Goal: Transaction & Acquisition: Book appointment/travel/reservation

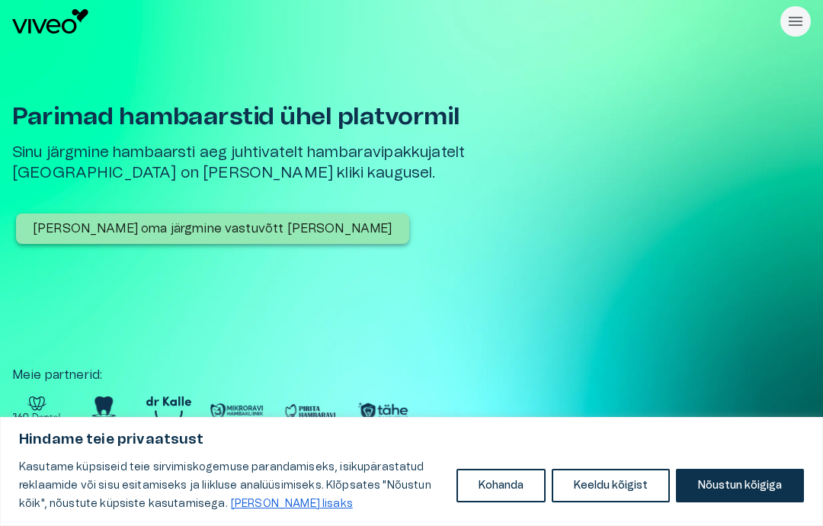
click at [734, 498] on button "Nõustun kõigiga" at bounding box center [740, 486] width 128 height 34
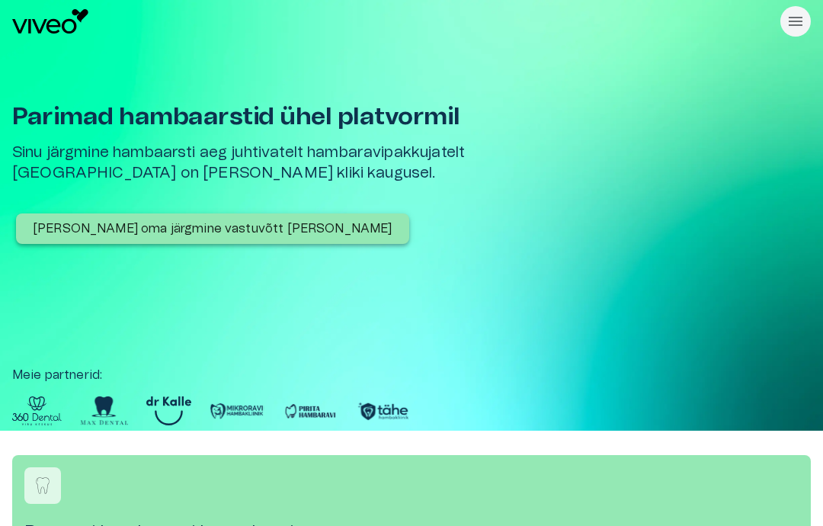
click at [53, 240] on button "[PERSON_NAME] oma järgmine vastuvõtt [PERSON_NAME]" at bounding box center [212, 228] width 393 height 30
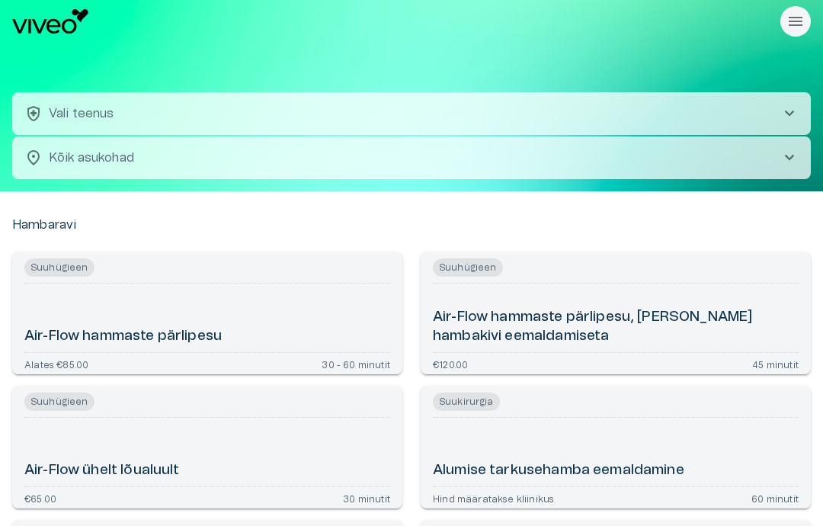
click at [790, 114] on span "chevron_right" at bounding box center [790, 113] width 18 height 18
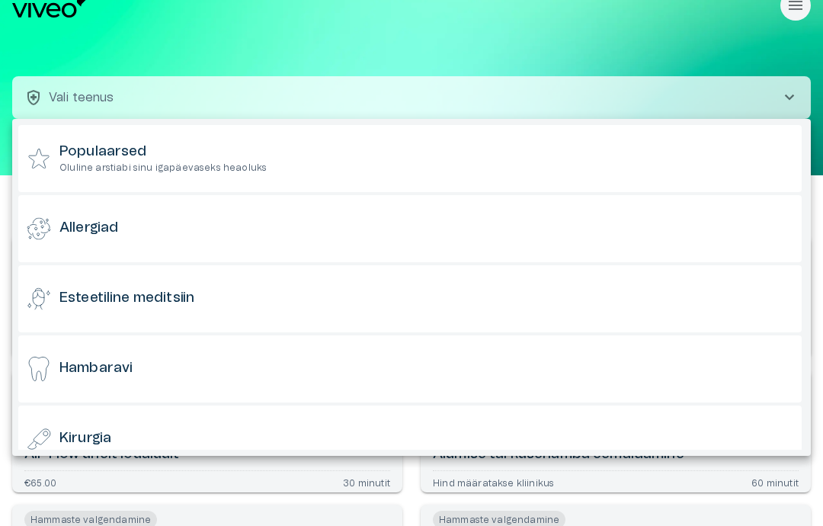
click at [90, 379] on div "Hambaravi" at bounding box center [410, 368] width 784 height 67
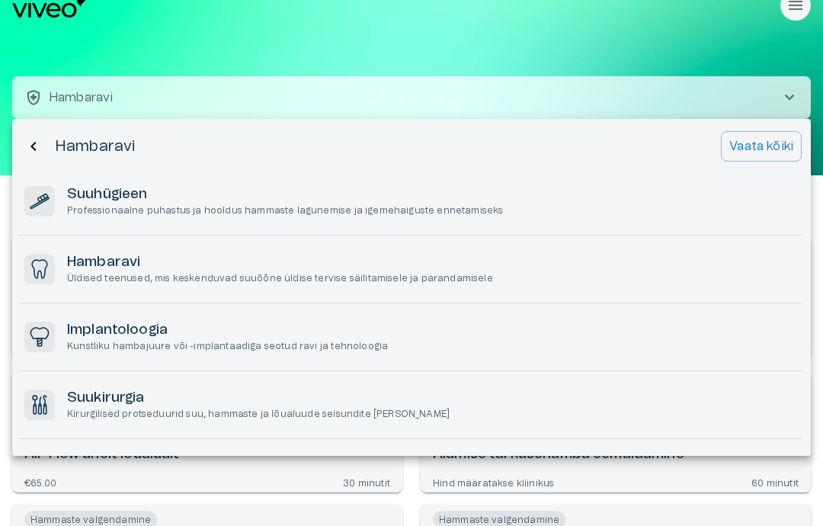
click at [79, 263] on h6 "Hambaravi" at bounding box center [280, 262] width 426 height 19
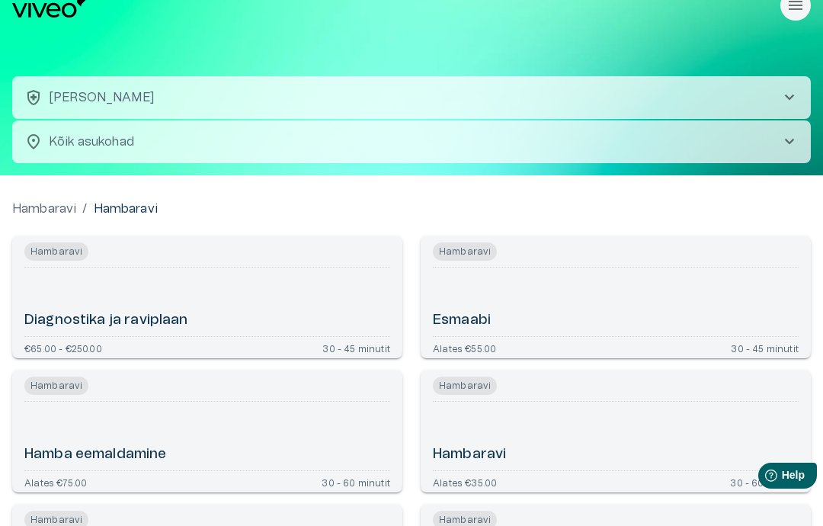
click at [496, 327] on div "Esmaabi" at bounding box center [616, 302] width 366 height 56
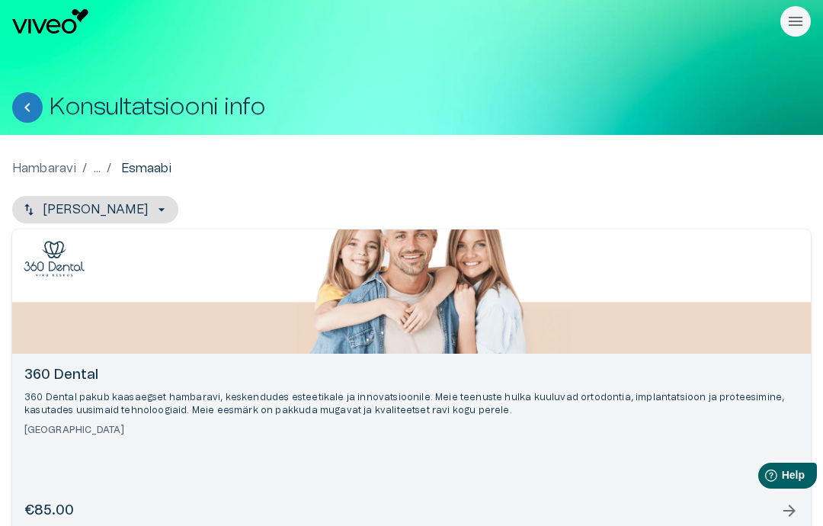
click at [800, 26] on icon "Rippmenüü nähtavus" at bounding box center [796, 21] width 14 height 9
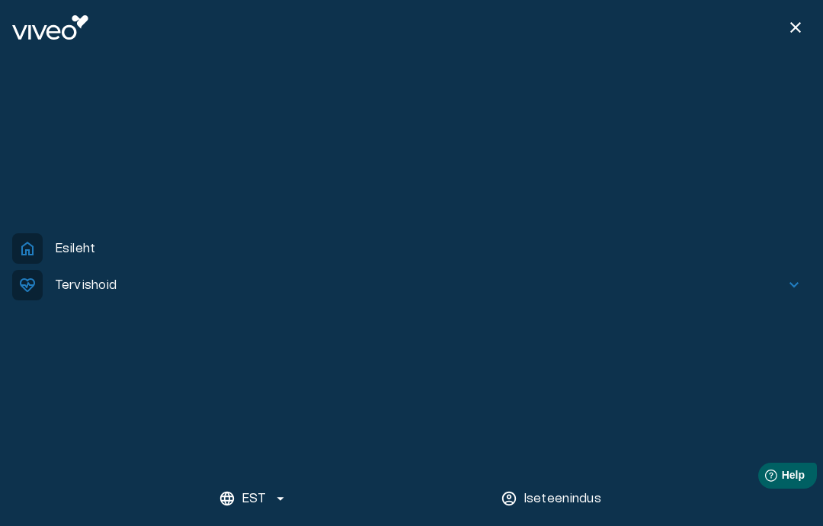
scroll to position [16, 0]
click at [797, 30] on span "close" at bounding box center [796, 27] width 18 height 18
